Goal: Task Accomplishment & Management: Manage account settings

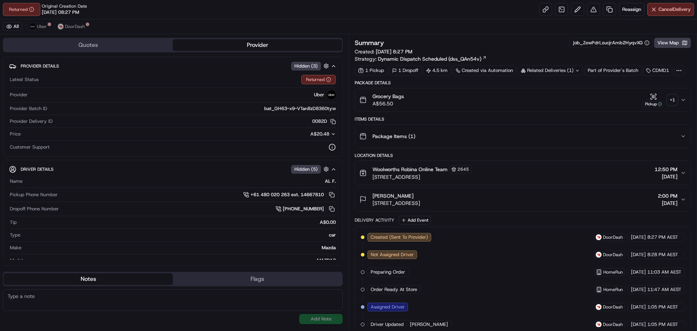
click at [669, 99] on div "+ 1" at bounding box center [672, 100] width 10 height 10
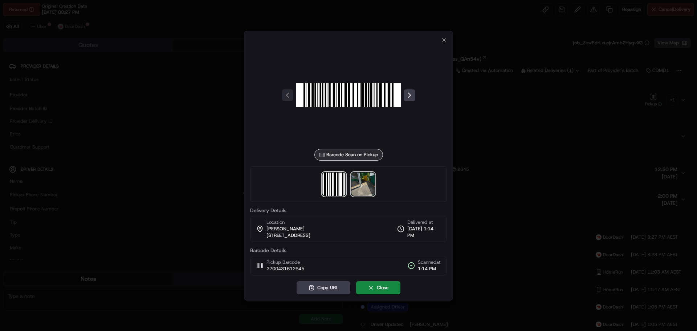
click at [370, 180] on img at bounding box center [363, 183] width 23 height 23
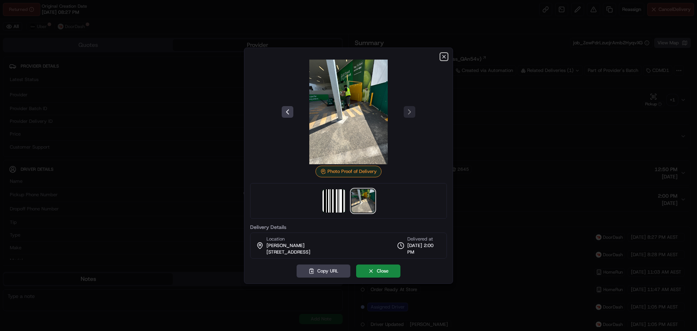
click at [443, 54] on icon "button" at bounding box center [444, 57] width 6 height 6
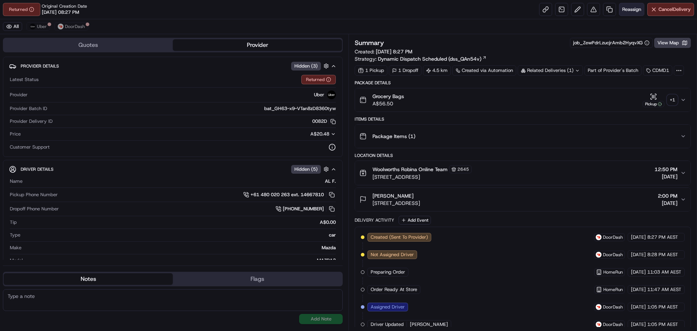
click at [624, 13] on button "Reassign" at bounding box center [631, 9] width 25 height 13
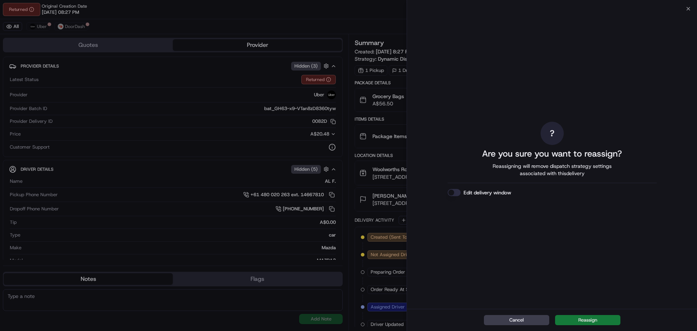
click at [605, 320] on button "Reassign" at bounding box center [587, 320] width 65 height 10
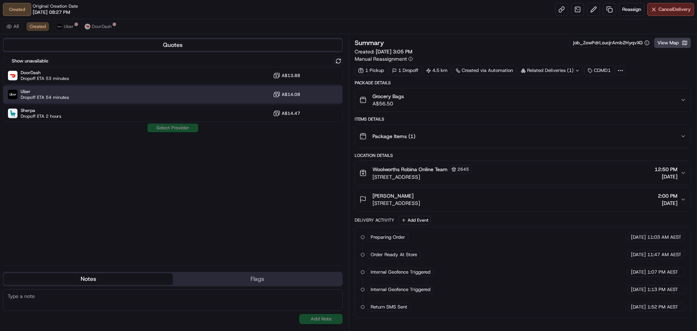
click at [145, 93] on div "Uber Dropoff ETA 54 minutes A$14.08" at bounding box center [173, 94] width 340 height 17
click at [156, 130] on button "Assign Provider" at bounding box center [173, 127] width 52 height 9
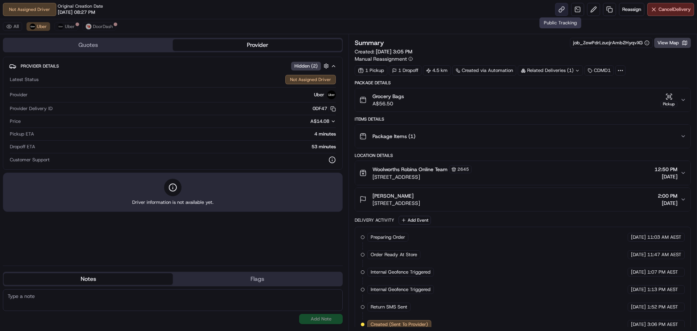
click at [555, 11] on link at bounding box center [561, 9] width 13 height 13
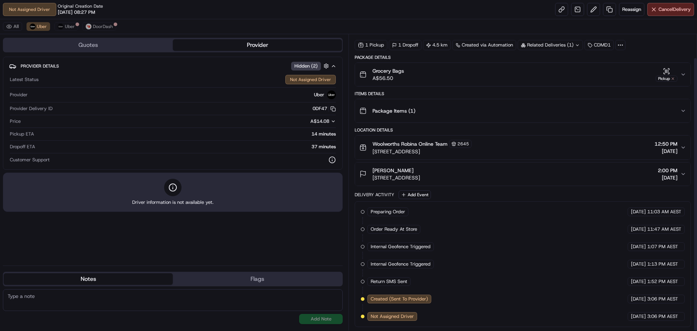
click at [641, 172] on div "[PERSON_NAME] [STREET_ADDRESS] 2:00 PM [DATE]" at bounding box center [520, 174] width 321 height 15
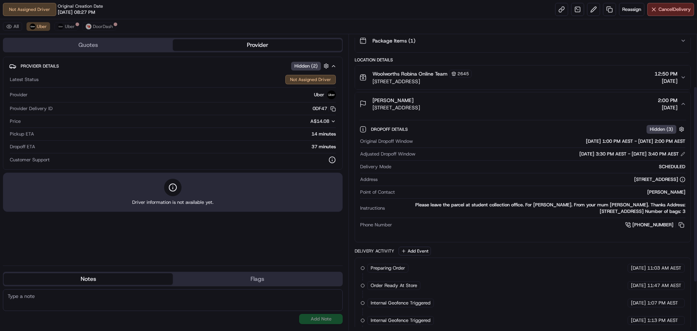
scroll to position [98, 0]
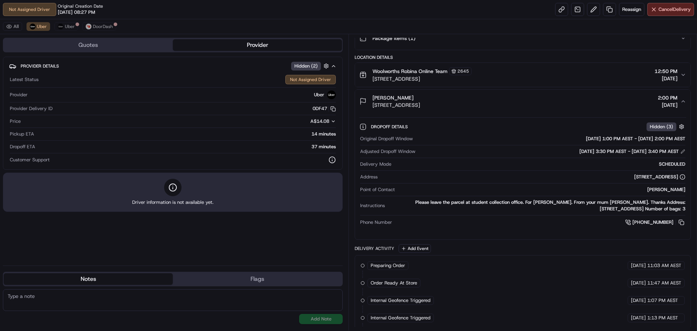
click at [674, 207] on div "Please leave the parcel at student collection office. For [PERSON_NAME]. From y…" at bounding box center [537, 205] width 298 height 13
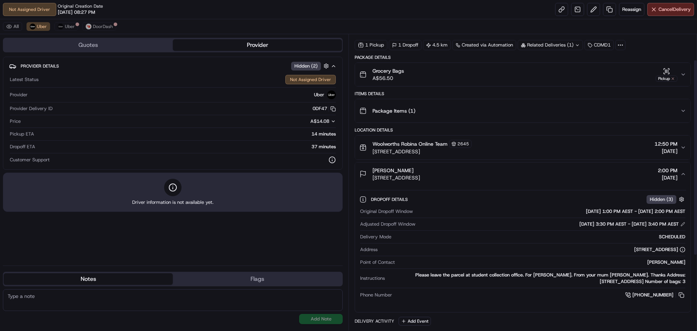
scroll to position [62, 0]
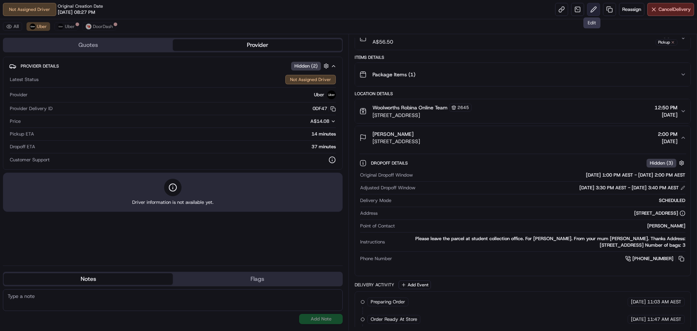
click at [589, 8] on button at bounding box center [593, 9] width 13 height 13
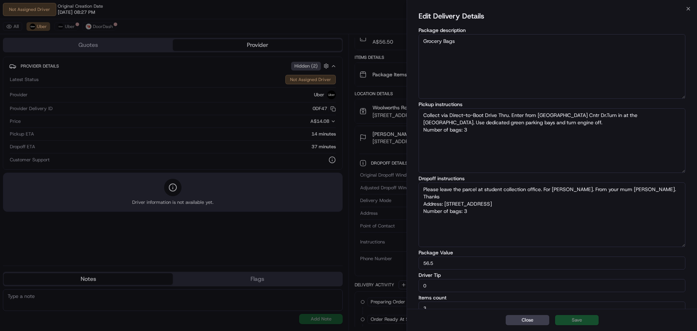
click at [542, 189] on textarea "Please leave the parcel at student collection office. For [PERSON_NAME]. From y…" at bounding box center [552, 214] width 267 height 65
type textarea "Collect via Direct-to-Boot Drive Thru. Enter from [GEOGRAPHIC_DATA] Cntr Dr.Tur…"
paste textarea "Dons Tavern"
click at [581, 187] on textarea "Please leave the parcel at student collection office. Use Dons Tavernfro refere…" at bounding box center [552, 214] width 267 height 65
click at [567, 198] on textarea "Please leave the parcel at student collection office. Use Dons Tavern for refer…" at bounding box center [552, 214] width 267 height 65
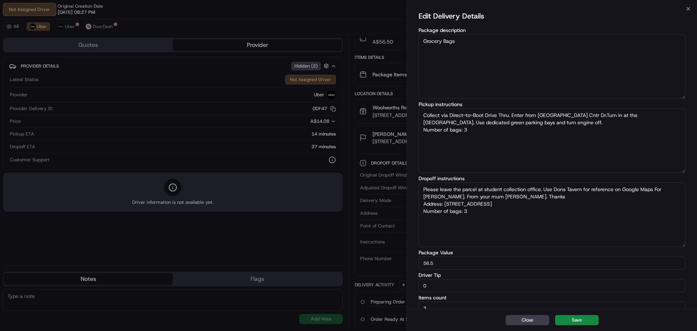
type textarea "Please leave the parcel at student collection office. Use Dons Tavern for refer…"
type textarea "Collect via Direct-to-Boot Drive Thru. Enter from [GEOGRAPHIC_DATA] Cntr Dr.Tur…"
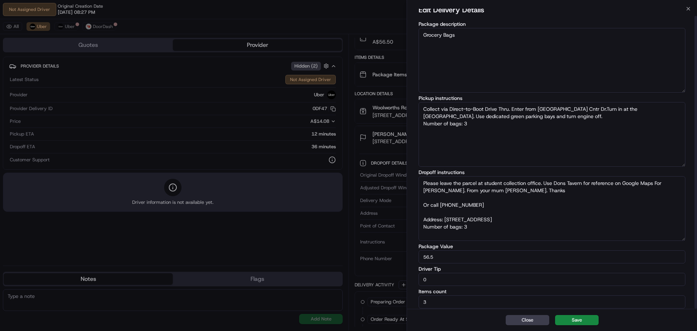
scroll to position [7, 0]
type textarea "Please leave the parcel at student collection office. Use Dons Tavern for refer…"
click at [580, 321] on button "Save" at bounding box center [577, 320] width 44 height 10
type textarea "Collect via Direct-to-Boot Drive Thru. Enter from [GEOGRAPHIC_DATA] Cntr Dr.Tur…"
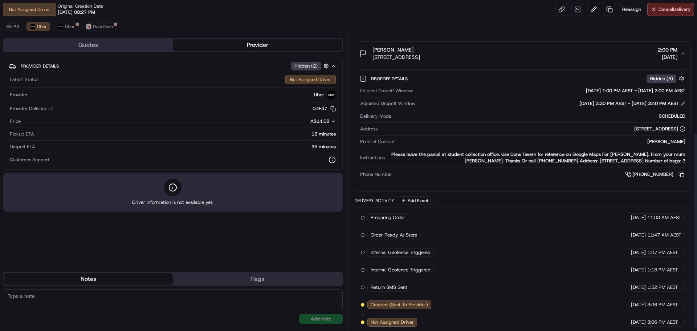
scroll to position [152, 0]
